Goal: Transaction & Acquisition: Purchase product/service

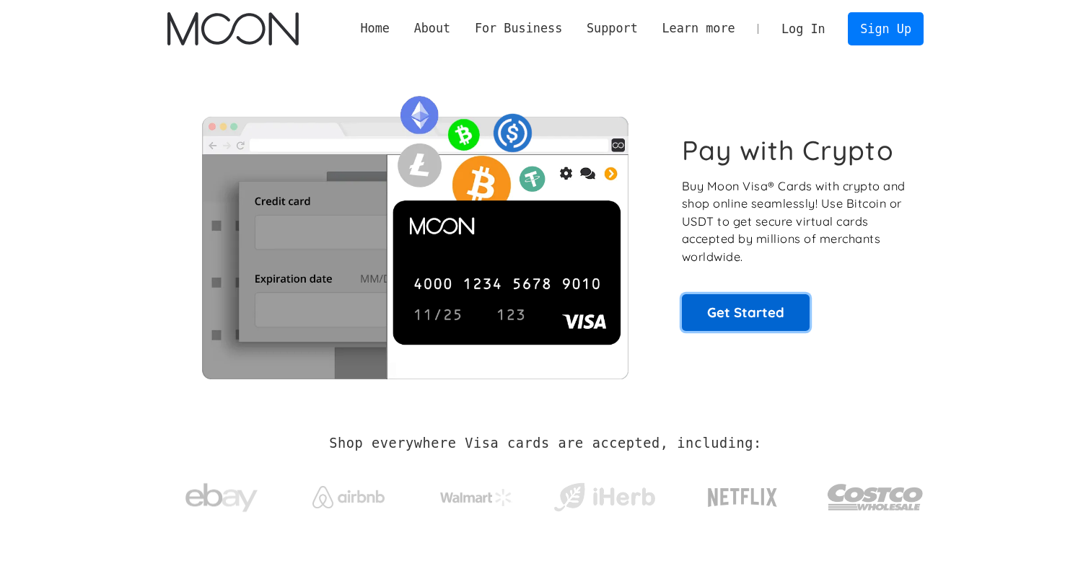
click at [756, 312] on link "Get Started" at bounding box center [746, 312] width 128 height 36
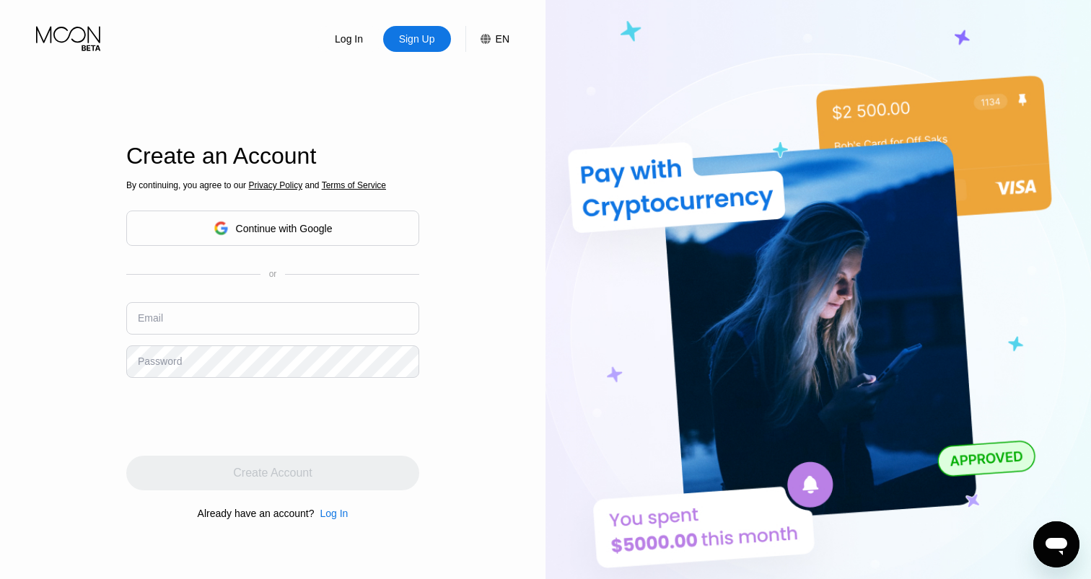
click at [384, 247] on div "By continuing, you agree to our Privacy Policy and Terms of Service Continue wi…" at bounding box center [272, 350] width 293 height 347
click at [372, 232] on div "Continue with Google" at bounding box center [272, 228] width 293 height 35
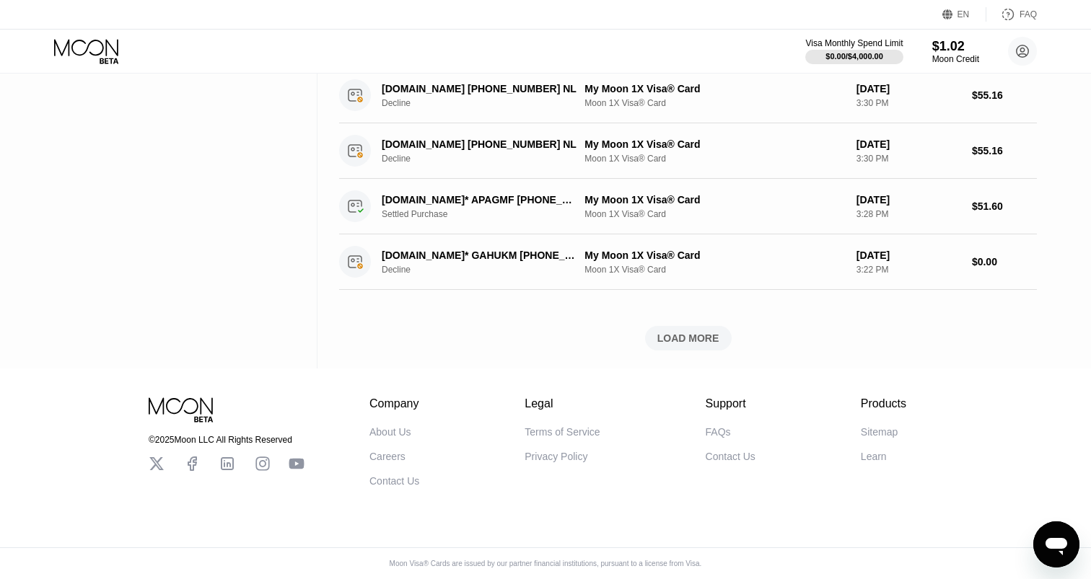
scroll to position [538, 0]
click at [698, 326] on div "LOAD MORE" at bounding box center [688, 338] width 87 height 25
click at [698, 332] on div "LOADING..." at bounding box center [688, 338] width 698 height 25
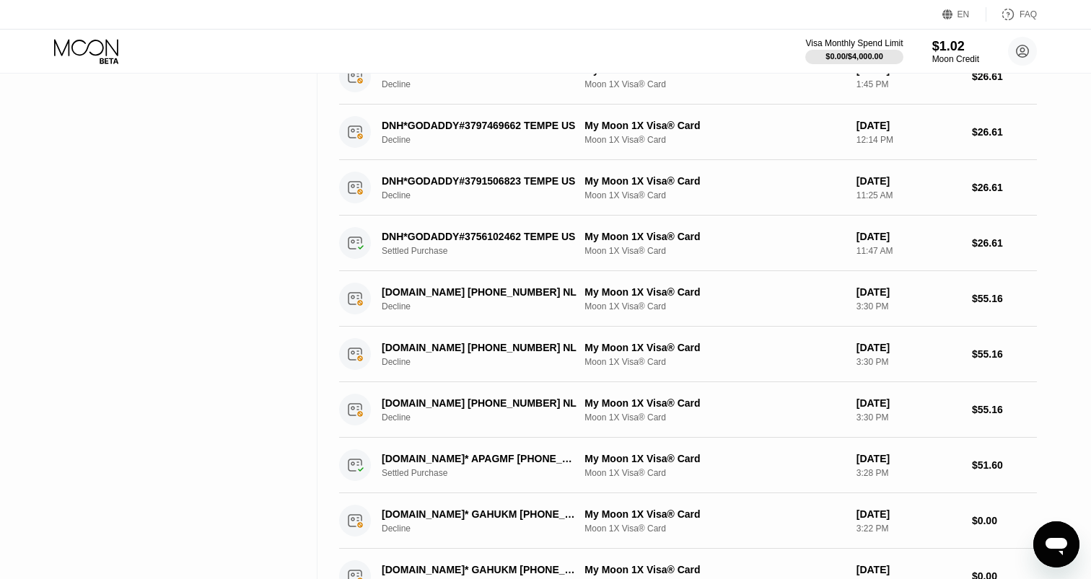
scroll to position [0, 0]
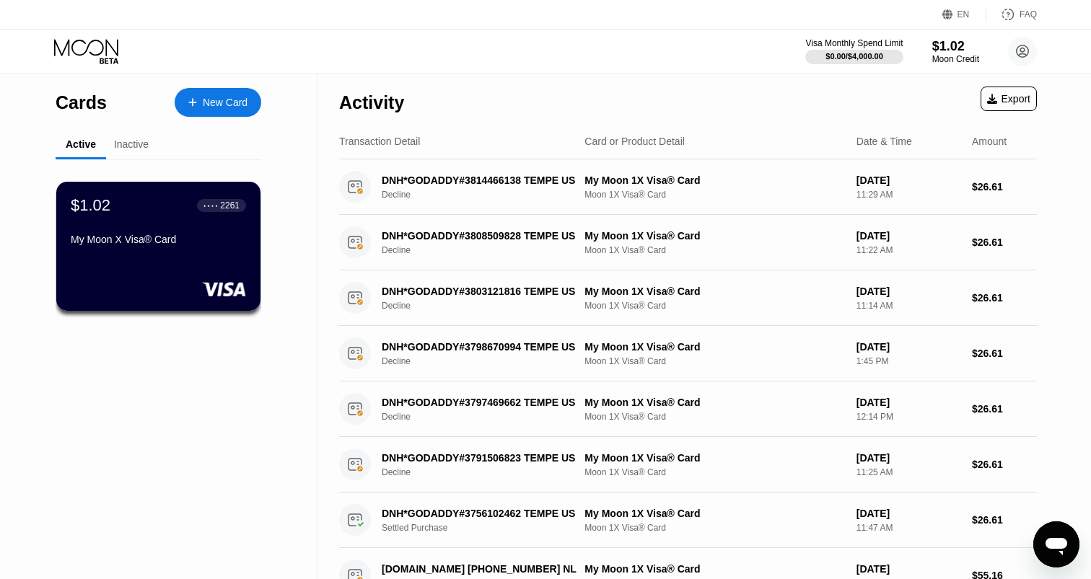
click at [225, 105] on div "New Card" at bounding box center [225, 103] width 45 height 12
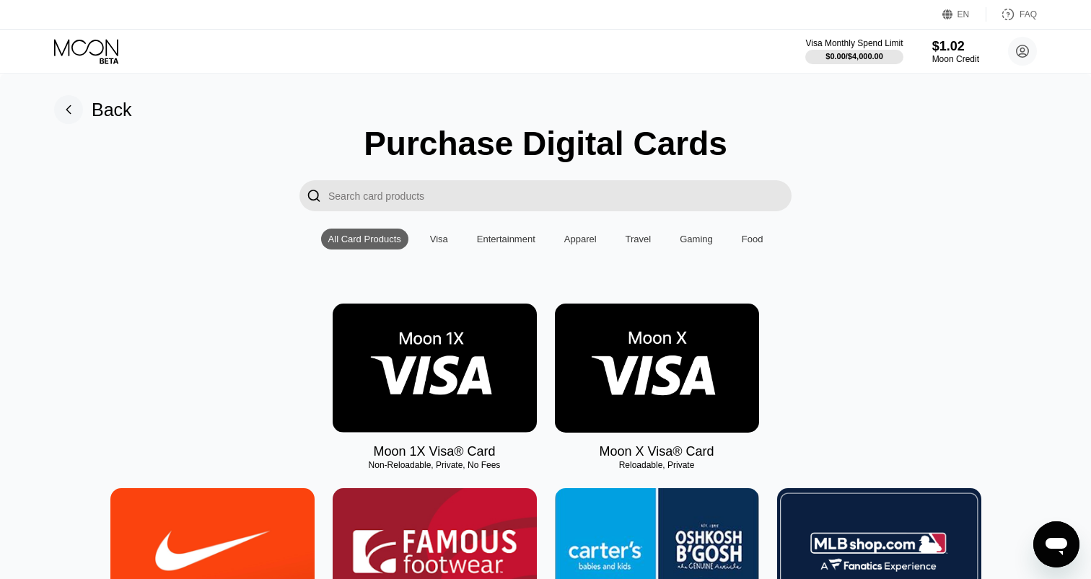
click at [686, 406] on img at bounding box center [657, 368] width 204 height 129
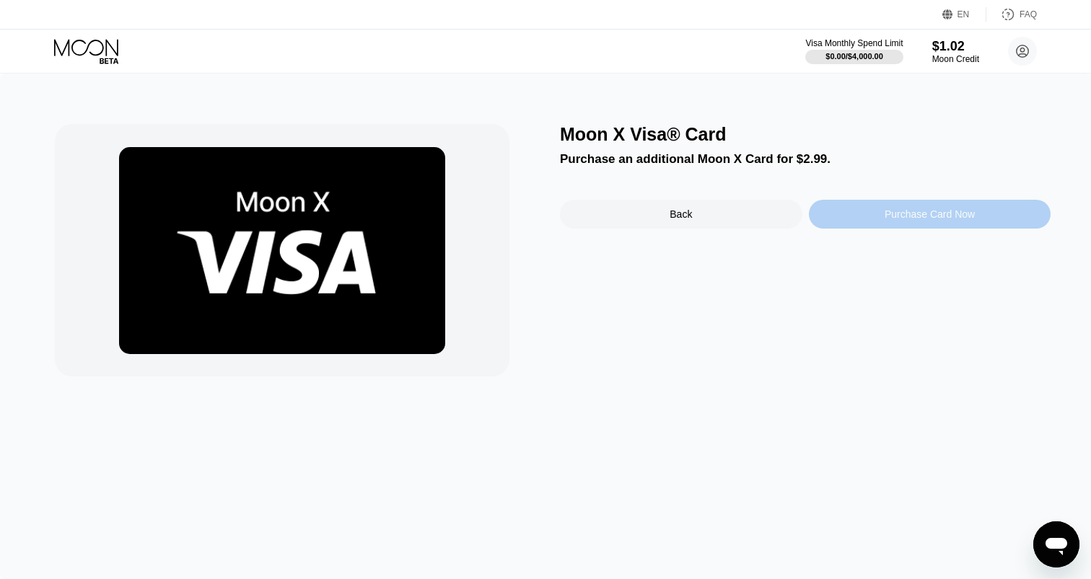
click at [884, 216] on div "Purchase Card Now" at bounding box center [929, 214] width 90 height 12
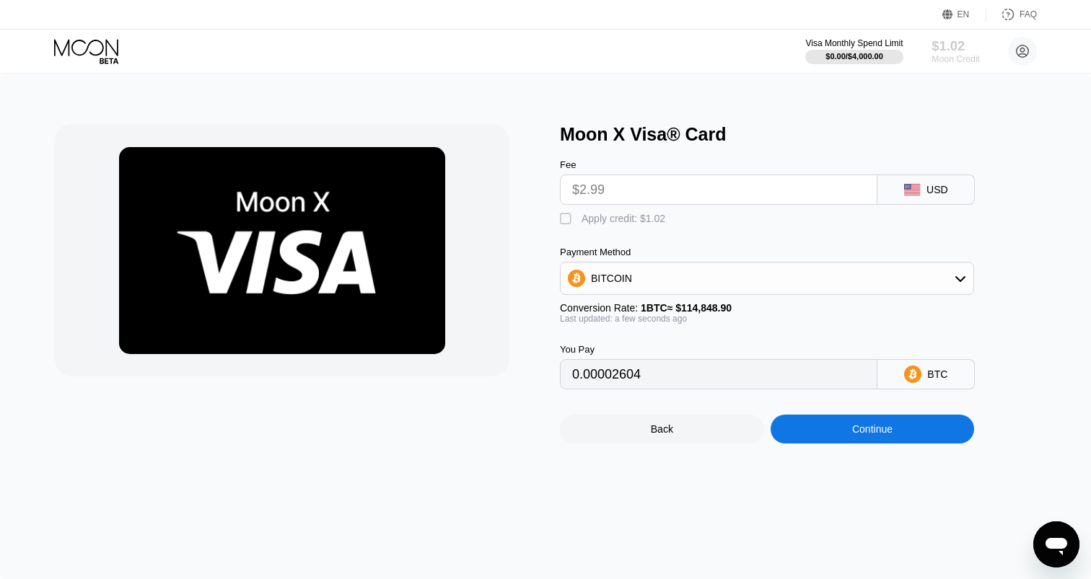
click at [967, 59] on div "Moon Credit" at bounding box center [955, 59] width 48 height 10
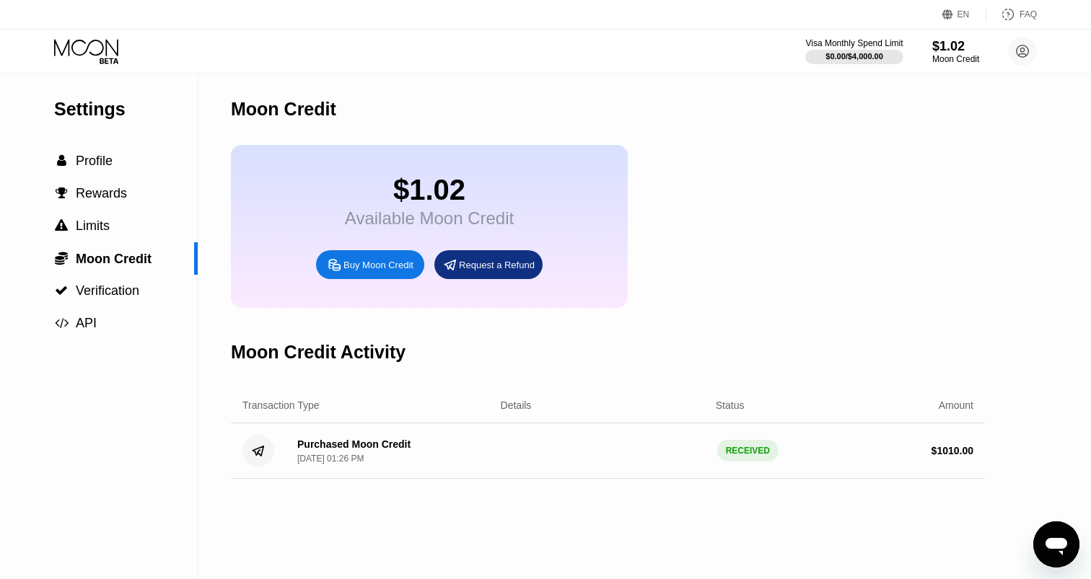
click at [408, 270] on div "Buy Moon Credit" at bounding box center [378, 265] width 70 height 12
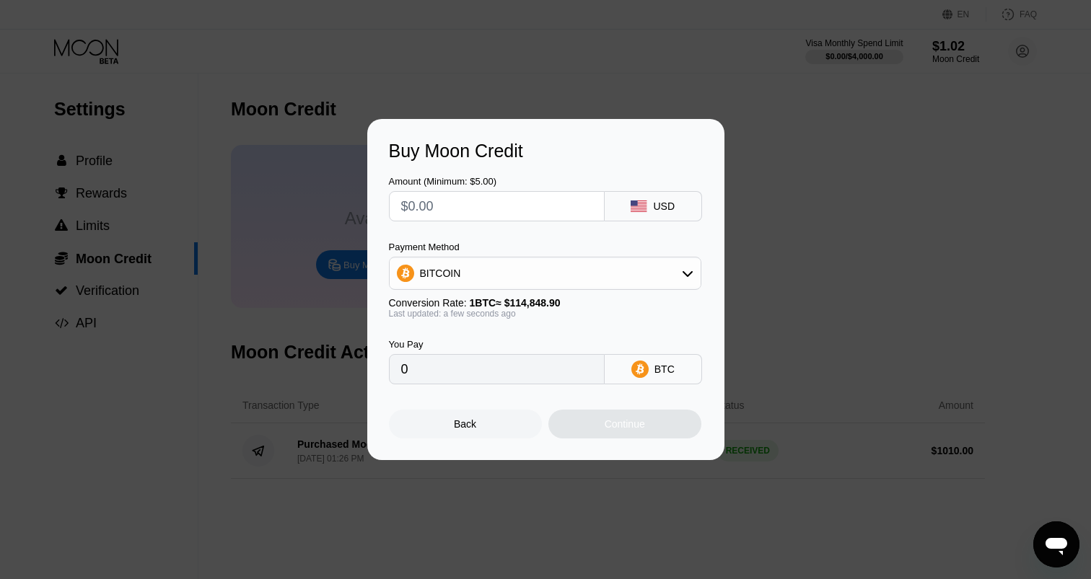
click at [500, 212] on input "text" at bounding box center [496, 206] width 191 height 29
type input "$1"
type input "0.00000871"
type input "$10"
type input "0.00008708"
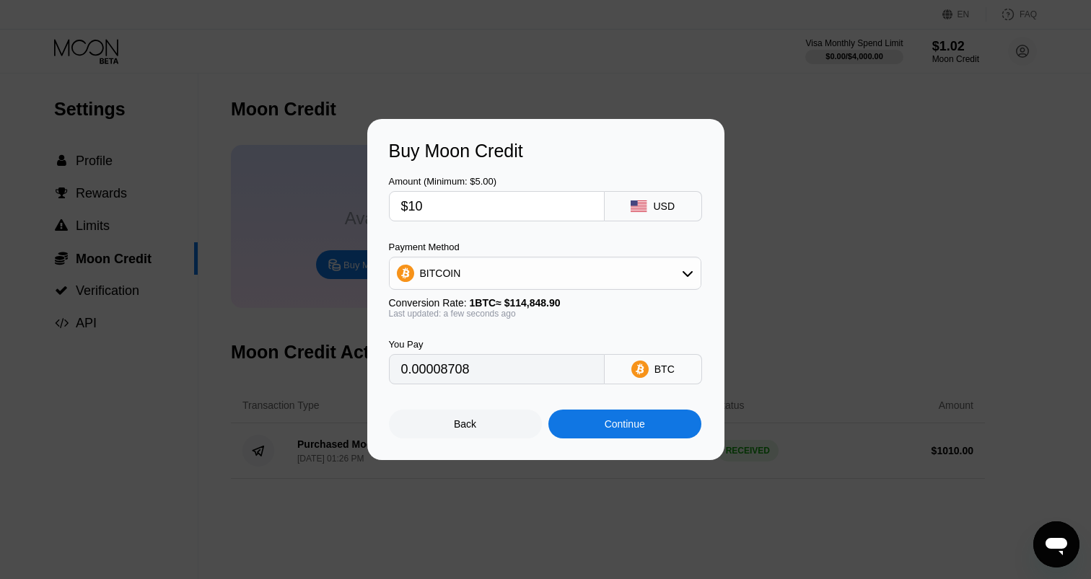
type input "$105"
type input "0.00091425"
type input "$1050"
type input "0.00914245"
type input "$1050"
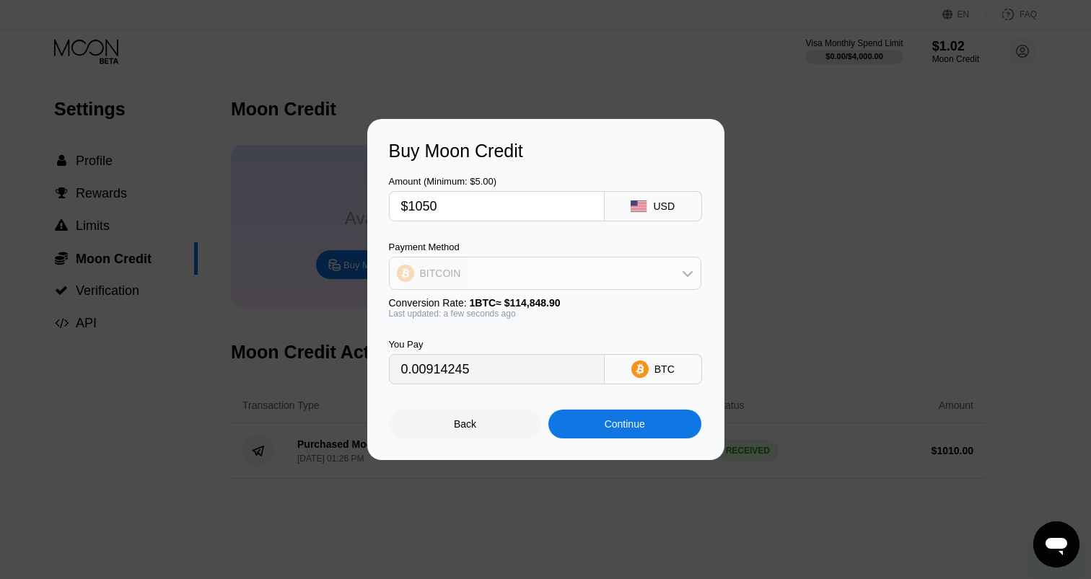
click at [541, 268] on div "BITCOIN" at bounding box center [545, 273] width 311 height 29
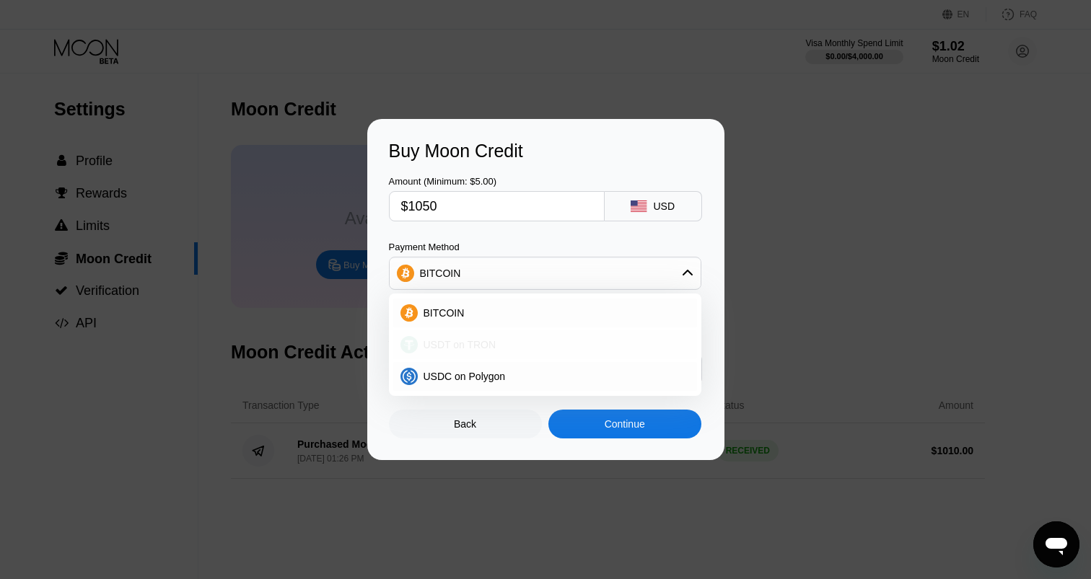
click at [526, 359] on div "USDT on TRON" at bounding box center [545, 344] width 304 height 29
type input "1060.61"
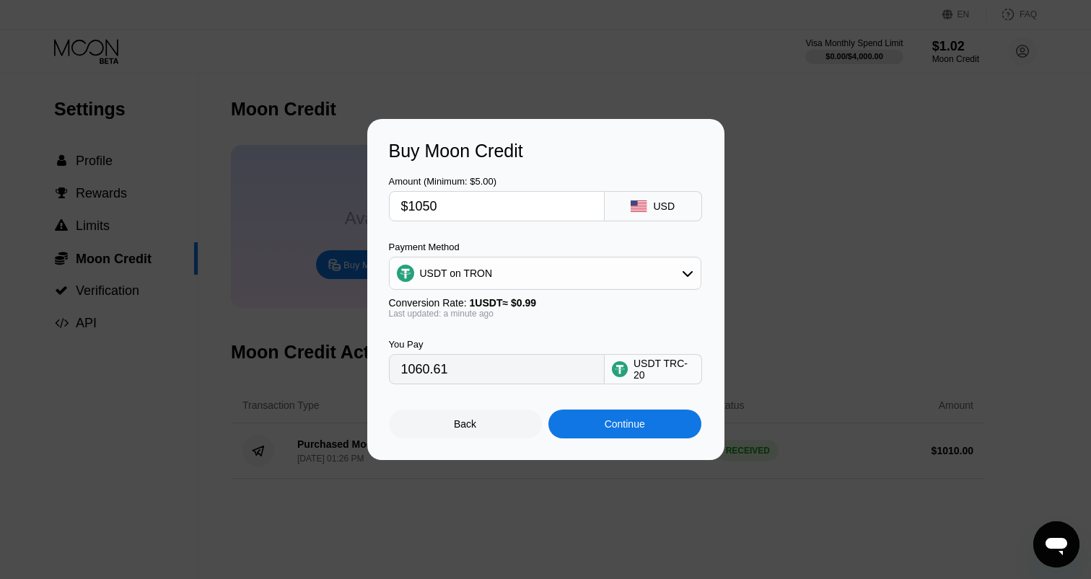
click at [592, 422] on div "Continue" at bounding box center [624, 424] width 153 height 29
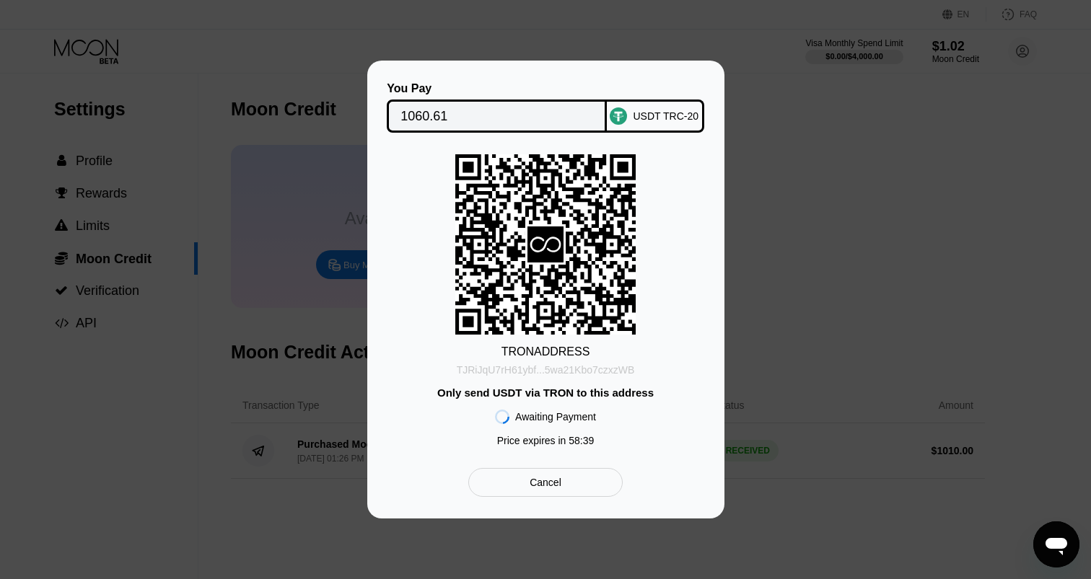
click at [515, 374] on div "TJRiJqU7rH61ybf...5wa21Kbo7czxzWB" at bounding box center [546, 370] width 178 height 12
click at [427, 121] on input "1060.61" at bounding box center [496, 116] width 193 height 29
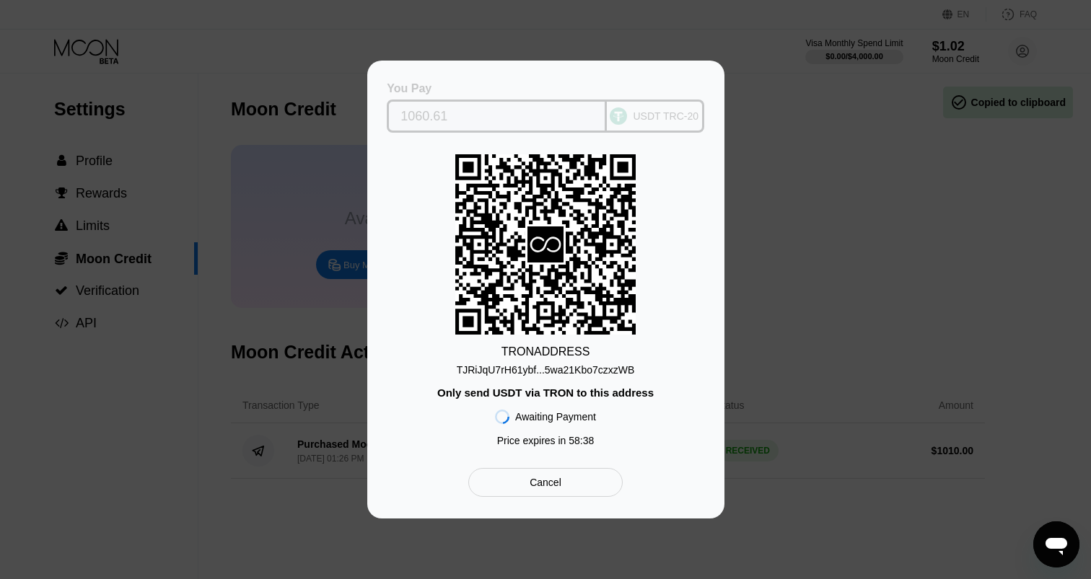
click at [427, 121] on input "1060.61" at bounding box center [496, 116] width 193 height 29
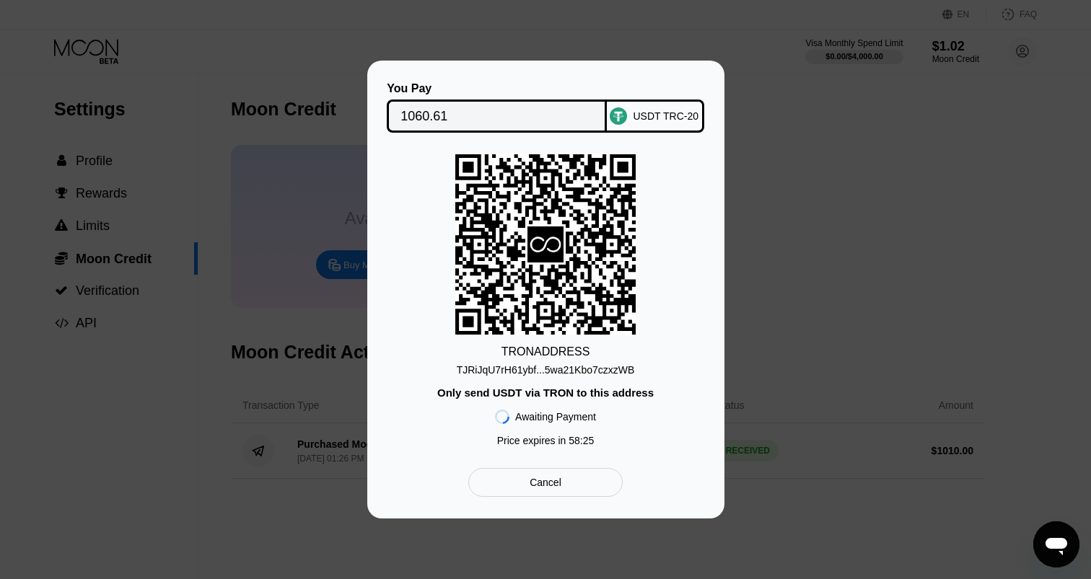
click at [517, 370] on div "TJRiJqU7rH61ybf...5wa21Kbo7czxzWB" at bounding box center [546, 370] width 178 height 12
click at [491, 369] on div "TJRiJqU7rH61ybf...5wa21Kbo7czxzWB" at bounding box center [546, 370] width 178 height 12
